Goal: Transaction & Acquisition: Purchase product/service

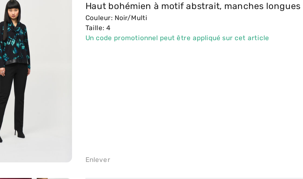
scroll to position [1736, 0]
click at [105, 68] on link "Haut bohémien à motif abstrait, manches longues modèle 243136" at bounding box center [171, 69] width 171 height 6
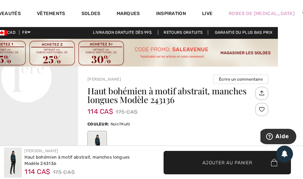
scroll to position [376, 0]
click at [69, 52] on video "Your browser does not support the video tag." at bounding box center [26, 27] width 103 height 52
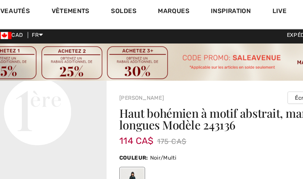
scroll to position [364, 0]
click at [56, 63] on video "Your browser does not support the video tag." at bounding box center [28, 38] width 103 height 52
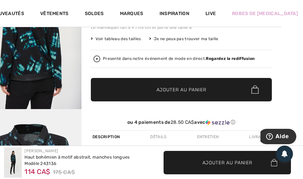
scroll to position [177, 22]
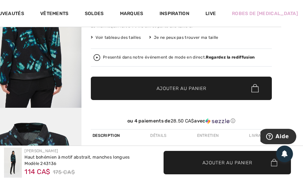
click at [188, 57] on div "Presenté dans notre événement de mode en direct. Regardez la rediffusion" at bounding box center [179, 57] width 152 height 4
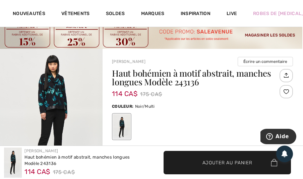
scroll to position [0, 0]
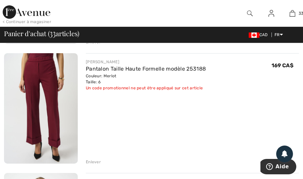
scroll to position [1857, 0]
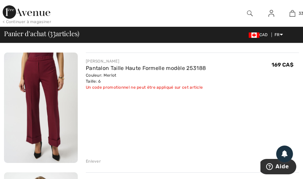
click at [46, 103] on img at bounding box center [41, 108] width 74 height 111
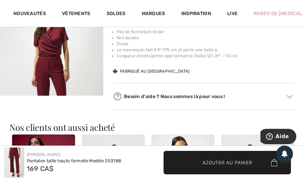
scroll to position [534, 0]
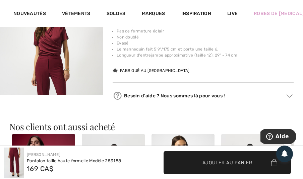
click at [86, 65] on img "3 / 4" at bounding box center [51, 76] width 103 height 155
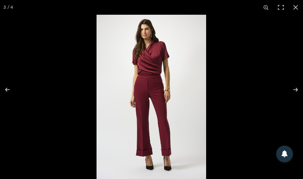
click at [77, 48] on div at bounding box center [151, 89] width 303 height 179
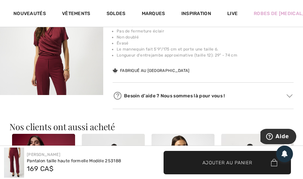
click at [81, 55] on img "3 / 4" at bounding box center [51, 76] width 103 height 155
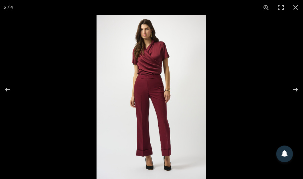
click at [301, 94] on button at bounding box center [291, 90] width 23 height 34
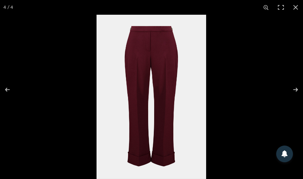
click at [300, 93] on button at bounding box center [291, 90] width 23 height 34
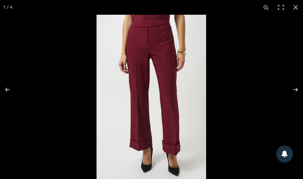
click at [297, 11] on button at bounding box center [295, 7] width 15 height 15
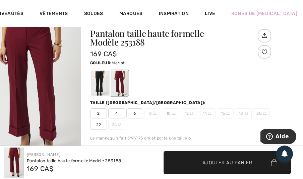
scroll to position [74, 22]
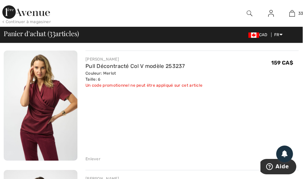
scroll to position [1980, 1]
